Goal: Navigation & Orientation: Find specific page/section

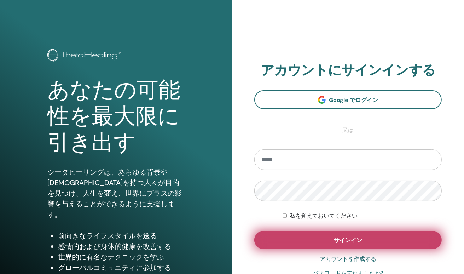
type input "**********"
click at [298, 240] on button "サインイン" at bounding box center [347, 240] width 187 height 18
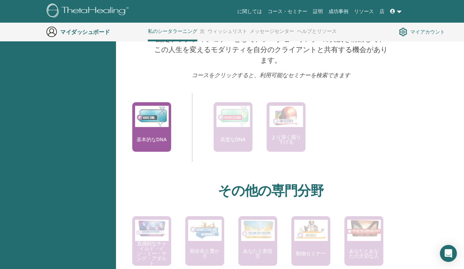
scroll to position [265, 0]
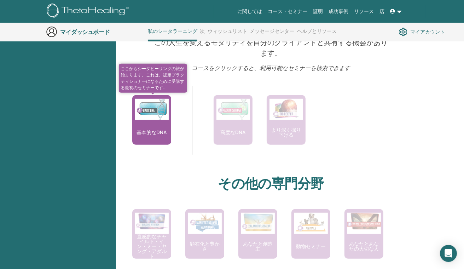
click at [150, 138] on div "基本的なDNA" at bounding box center [151, 120] width 39 height 50
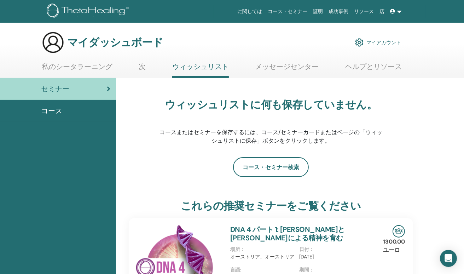
click at [379, 43] on font "マイアカウント" at bounding box center [383, 42] width 35 height 6
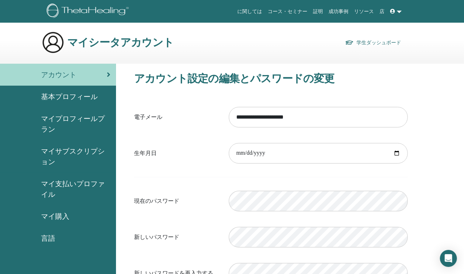
click at [87, 96] on span "基本プロフィール" at bounding box center [69, 96] width 57 height 11
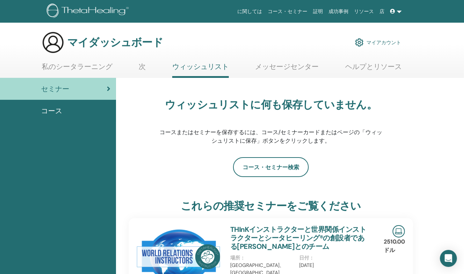
click at [54, 110] on span "コース" at bounding box center [51, 110] width 21 height 11
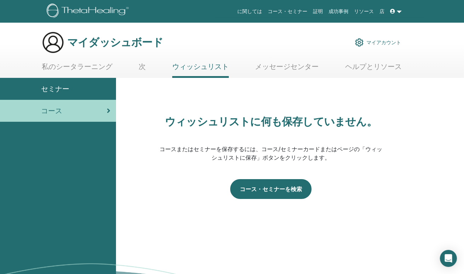
click at [251, 186] on link "コース・セミナーを検索" at bounding box center [270, 189] width 81 height 20
